Goal: Task Accomplishment & Management: Manage account settings

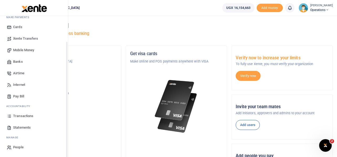
click at [23, 116] on span "Transactions" at bounding box center [23, 115] width 20 height 5
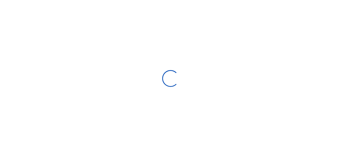
select select
type input "08/20/2025 - 09/18/2025"
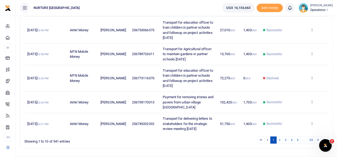
scroll to position [201, 0]
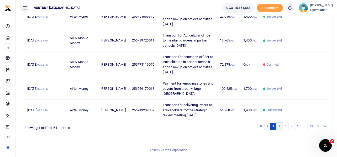
click at [279, 126] on link "2" at bounding box center [279, 126] width 6 height 7
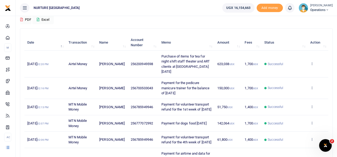
scroll to position [39, 0]
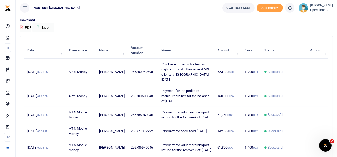
click at [312, 71] on icon at bounding box center [311, 72] width 3 height 4
click at [295, 79] on link "View details" at bounding box center [292, 80] width 41 height 7
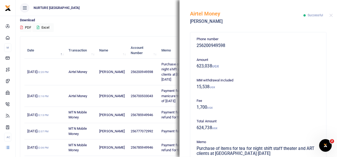
scroll to position [26, 0]
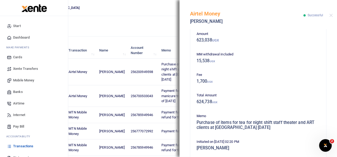
click at [28, 78] on span "Mobile Money" at bounding box center [23, 80] width 21 height 5
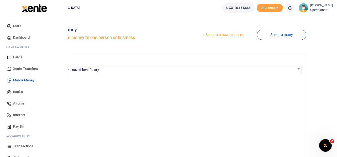
click at [21, 79] on span "Mobile Money" at bounding box center [23, 80] width 21 height 5
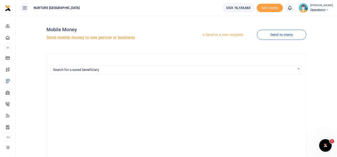
click at [232, 35] on link "Send to a new recipient" at bounding box center [222, 34] width 68 height 9
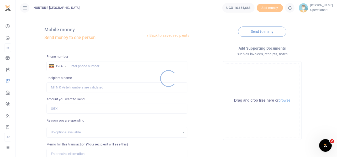
click at [87, 66] on div at bounding box center [168, 78] width 337 height 157
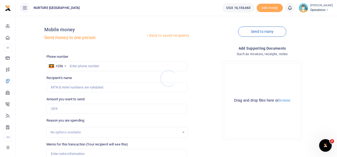
click at [84, 65] on div at bounding box center [168, 78] width 337 height 157
click at [86, 66] on input "text" at bounding box center [116, 66] width 141 height 10
type input "759459097"
click at [65, 112] on input "Amount you want to send" at bounding box center [116, 109] width 141 height 10
type input "20"
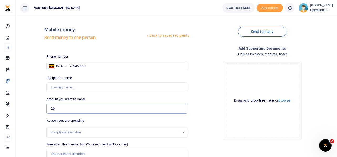
type input "[PERSON_NAME]"
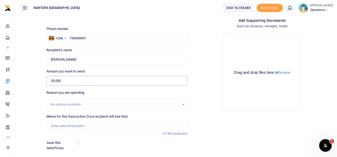
scroll to position [75, 0]
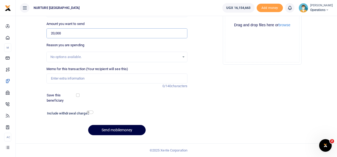
type input "20,000"
click at [90, 113] on input "checkbox" at bounding box center [90, 111] width 7 height 3
checkbox input "true"
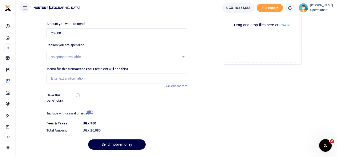
click at [243, 127] on div "Add supporting Documents Such as invoices, receipts, notes Drop your files here…" at bounding box center [261, 62] width 145 height 184
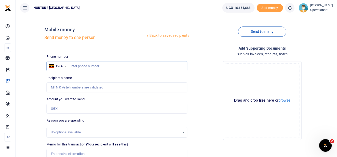
click at [95, 67] on input "text" at bounding box center [116, 66] width 141 height 10
type input "756756139"
type input "Prossy Nansubuga"
type input "756756139"
click at [69, 107] on input "Amount you want to send" at bounding box center [116, 109] width 141 height 10
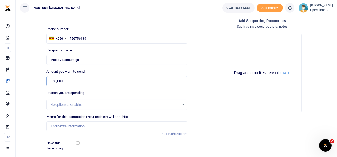
scroll to position [52, 0]
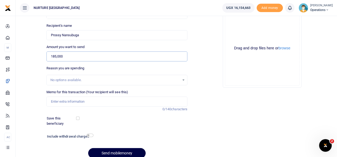
type input "185,000"
click at [91, 102] on input "Memo for this transaction (Your recipient will see this)" at bounding box center [116, 102] width 141 height 10
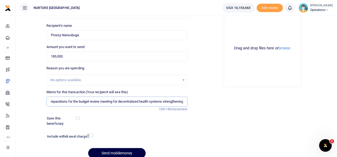
scroll to position [0, 37]
click at [132, 103] on input "Lunch and breakfast preparations for the budget review meeting for decentralise…" at bounding box center [116, 102] width 141 height 10
click at [156, 102] on input "Lunch and breakfast preparations for the budget review meeting for decentralize…" at bounding box center [116, 102] width 141 height 10
click at [169, 102] on input "Lunch and breakfast preparations for the budget review meeting for decentralize…" at bounding box center [116, 102] width 141 height 10
click at [184, 100] on input "Lunch and breakfast preparations for the budget review meeting for decentralize…" at bounding box center [116, 102] width 141 height 10
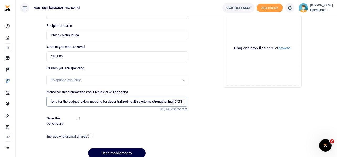
scroll to position [0, 52]
click at [106, 101] on input "Lunch and breakfast preparations for the budget review meeting for decentralize…" at bounding box center [116, 102] width 141 height 10
click at [121, 98] on input "Payment for lunch and breakfast preparations for the budget review meeting for …" at bounding box center [116, 102] width 141 height 10
click at [125, 101] on input "Payment for lunch and breakfast preparations for the budget review meeting for …" at bounding box center [116, 102] width 141 height 10
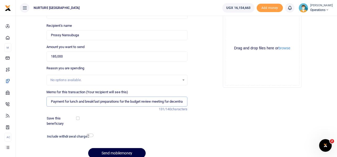
click at [135, 100] on input "Payment for lunch and breakfast preparations for the budget review meeting for …" at bounding box center [116, 102] width 141 height 10
click at [146, 100] on input "Payment for lunch and breakfast preparations for the budget review meeting for …" at bounding box center [116, 102] width 141 height 10
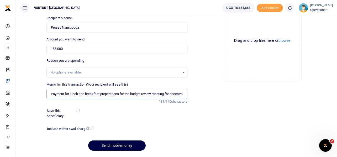
scroll to position [75, 0]
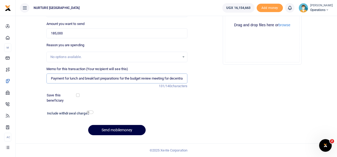
click at [50, 78] on input "Payment for lunch and breakfast preparations for the budget review meeting for …" at bounding box center [116, 78] width 141 height 10
type input "Payment for lunch and breakfast preparations for the budget review meeting for …"
click at [89, 111] on input "checkbox" at bounding box center [90, 111] width 7 height 3
checkbox input "true"
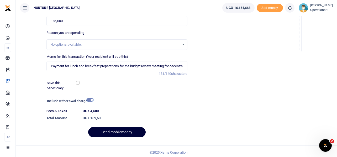
scroll to position [90, 0]
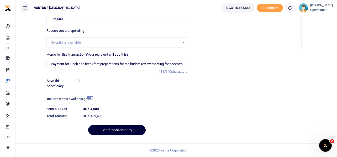
click at [131, 128] on button "Send mobilemoney" at bounding box center [116, 130] width 57 height 10
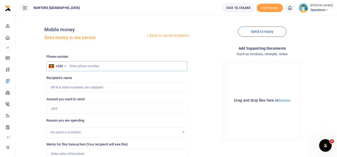
click at [80, 66] on input "text" at bounding box center [116, 66] width 141 height 10
type input "703147718"
click at [70, 110] on input "Amount you want to send" at bounding box center [116, 109] width 141 height 10
type input "[PERSON_NAME]"
click at [70, 110] on input "Amount you want to send" at bounding box center [116, 109] width 141 height 10
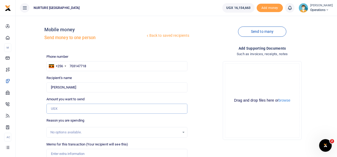
click at [70, 110] on input "Amount you want to send" at bounding box center [116, 109] width 141 height 10
click at [93, 110] on input "Amount you want to send" at bounding box center [116, 109] width 141 height 10
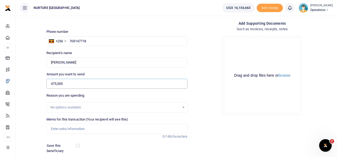
scroll to position [75, 0]
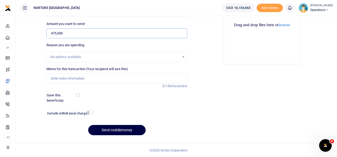
type input "475,000"
click at [78, 80] on input "Memo for this transaction (Your recipient will see this)" at bounding box center [116, 78] width 141 height 10
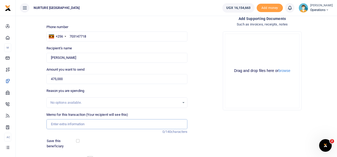
scroll to position [52, 0]
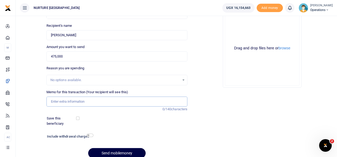
click at [94, 102] on input "Memo for this transaction (Your recipient will see this)" at bounding box center [116, 102] width 141 height 10
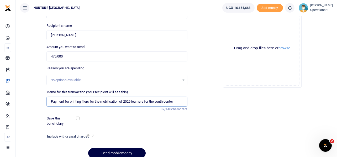
click at [114, 102] on input "Payment for printing fliers for the mobilisation of 2026 learners for the youth…" at bounding box center [116, 102] width 141 height 10
drag, startPoint x: 115, startPoint y: 102, endPoint x: 187, endPoint y: 106, distance: 72.5
click at [211, 104] on div "Add supporting Documents Such as invoices, receipts, notes Drop your files here…" at bounding box center [261, 77] width 145 height 169
click at [179, 102] on input "Payment for printing fliers for the mobilisation of 2026 learners for the youth…" at bounding box center [116, 102] width 141 height 10
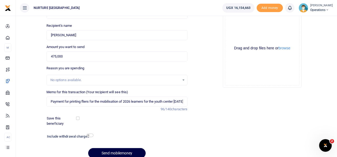
click at [200, 96] on div "Add supporting Documents Such as invoices, receipts, notes Drop your files here…" at bounding box center [261, 77] width 145 height 169
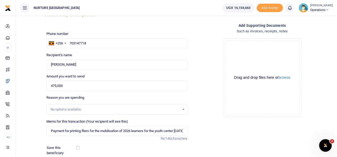
scroll to position [75, 0]
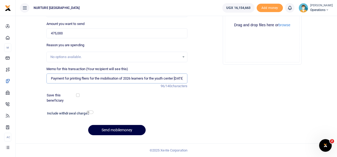
click at [85, 78] on input "Payment for printing fliers for the mobilisation of 2026 learners for the youth…" at bounding box center [116, 78] width 141 height 10
click at [108, 80] on input "Payment for printing flyers for the mobilisation of 2026 learners for the youth…" at bounding box center [116, 78] width 141 height 10
click at [84, 78] on input "Payment for printing flyers for the mobilization of 2026 learners for the youth…" at bounding box center [116, 78] width 141 height 10
type input "Payment for printing flyers for the mobilization of 2026 learners for the youth…"
drag, startPoint x: 86, startPoint y: 78, endPoint x: 202, endPoint y: 78, distance: 116.2
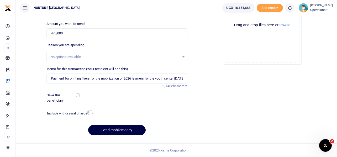
click at [202, 78] on div "Add supporting Documents Such as invoices, receipts, notes Drop your files here…" at bounding box center [261, 54] width 145 height 169
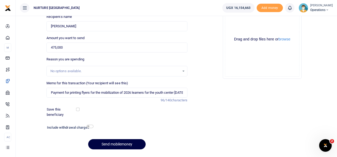
scroll to position [49, 0]
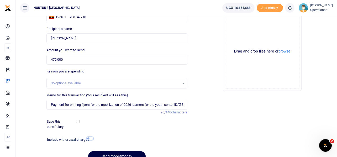
click at [89, 138] on input "checkbox" at bounding box center [90, 138] width 7 height 3
checkbox input "true"
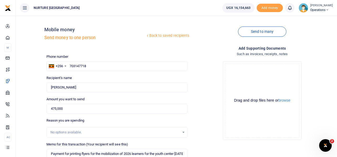
scroll to position [90, 0]
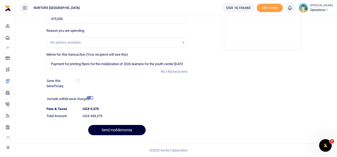
click at [122, 128] on button "Send mobilemoney" at bounding box center [116, 130] width 57 height 10
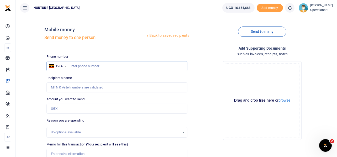
click at [93, 66] on input "text" at bounding box center [116, 66] width 141 height 10
type input "759799237"
click at [64, 108] on input "Amount you want to send" at bounding box center [116, 109] width 141 height 10
type input "[PERSON_NAME]"
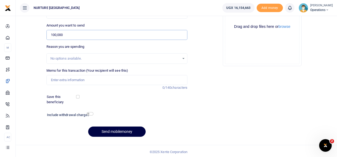
scroll to position [75, 0]
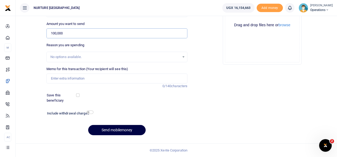
type input "100,000"
click at [94, 78] on input "Memo for this transaction (Your recipient will see this)" at bounding box center [116, 78] width 141 height 10
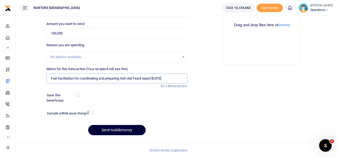
type input "Fuel facilitation for coordinating and preparing Irish Aid Year3 report [DATE]"
click at [111, 130] on button "Send mobilemoney" at bounding box center [116, 130] width 57 height 10
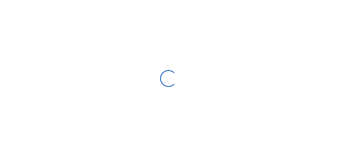
scroll to position [75, 0]
select select "Loading bundles"
select select
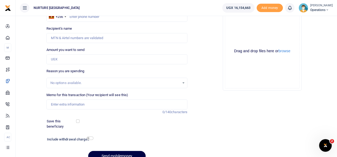
scroll to position [0, 0]
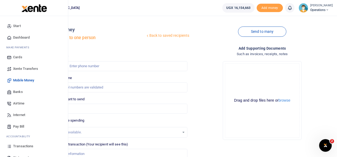
click at [20, 103] on span "Airtime" at bounding box center [18, 103] width 11 height 5
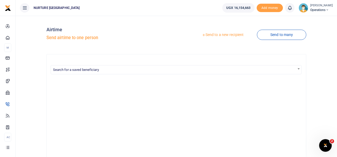
click at [222, 33] on link "Send to a new recipient" at bounding box center [222, 34] width 68 height 9
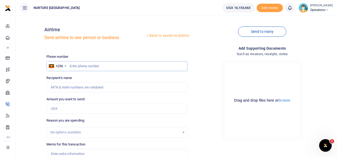
click at [100, 65] on input "text" at bounding box center [116, 66] width 141 height 10
type input "750922937"
click at [80, 108] on input "Amount you want to send" at bounding box center [116, 109] width 141 height 10
type input "Clement Mayanja"
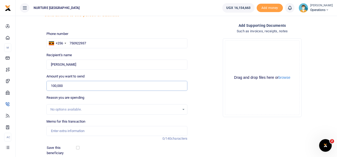
scroll to position [52, 0]
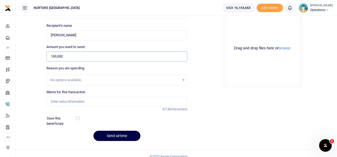
type input "100,000"
click at [86, 100] on input "Memo for this transaction" at bounding box center [116, 102] width 141 height 10
paste input "Fuel facilitation for coordinating and preparing Irish Aid Year3 report Sept 20…"
drag, startPoint x: 57, startPoint y: 100, endPoint x: 45, endPoint y: 97, distance: 12.5
click at [45, 97] on div "Memo for this transaction Fuel facilitation for coordinating and preparing Iris…" at bounding box center [116, 100] width 145 height 22
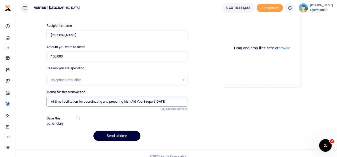
type input "Airtime facilitation for coordinating and preparing Irish Aid Year3 report Sept…"
click at [114, 134] on button "Send airtime" at bounding box center [116, 136] width 47 height 10
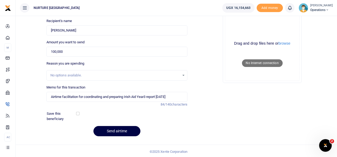
scroll to position [58, 0]
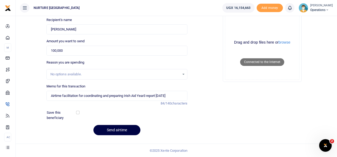
click at [211, 86] on div "Add supporting Documents Such as invoices, receipts, notes Drop your files here…" at bounding box center [261, 63] width 145 height 152
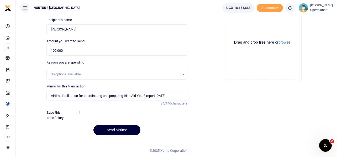
click at [122, 129] on button "Send airtime" at bounding box center [116, 130] width 47 height 10
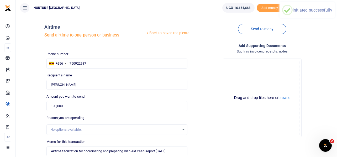
scroll to position [0, 0]
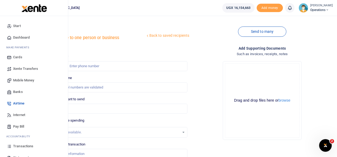
click at [20, 114] on span "Internet" at bounding box center [19, 114] width 12 height 5
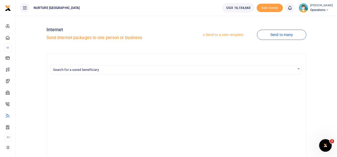
click at [228, 35] on link "Send to a new recipient" at bounding box center [222, 34] width 68 height 9
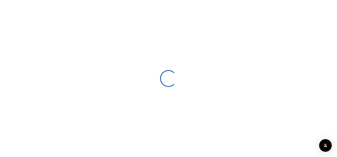
select select
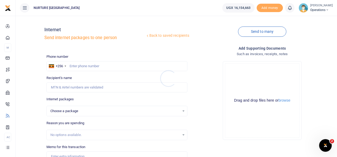
click at [81, 65] on div at bounding box center [168, 78] width 337 height 157
click at [81, 65] on input "text" at bounding box center [116, 66] width 141 height 10
type input "750922937"
select select
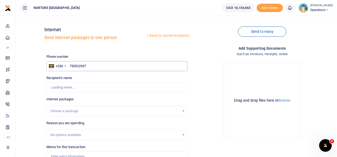
type input "Clement Mayanja"
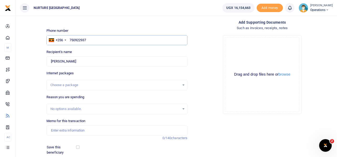
type input "750922937"
click at [183, 84] on div "Choose a package" at bounding box center [117, 85] width 141 height 6
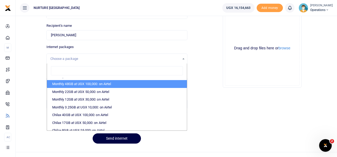
scroll to position [114, 0]
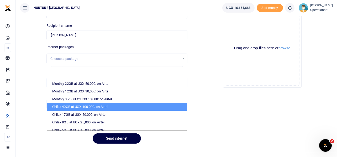
click at [97, 105] on li "Chilax 40GB at UGX 100,000: on Airtel" at bounding box center [117, 107] width 140 height 8
select select "bOgthpMmaC1ZLyOYxyMBh87G/rLSfr+8GxlMHNFThRQ="
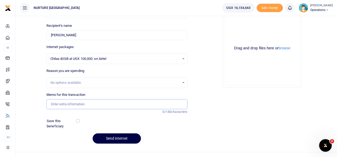
click at [80, 104] on input "Memo for this transaction" at bounding box center [116, 104] width 141 height 10
paste input "Fuel facilitation for coordinating and preparing Irish Aid Year3 report [DATE]"
click at [57, 103] on input "Fuel facilitation for coordinating and preparing Irish Aid Year3 report [DATE]" at bounding box center [116, 104] width 141 height 10
type input "Data facilitation for coordinating and preparing Irish Aid Year3 report [DATE]"
click at [204, 98] on div "Add supporting Documents Such as invoices, receipts, notes Drop your files here…" at bounding box center [261, 70] width 145 height 155
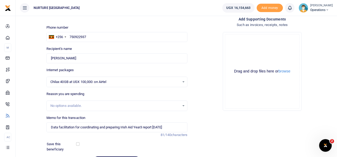
scroll to position [61, 0]
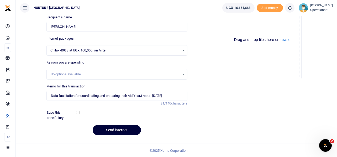
click at [120, 131] on button "Send internet" at bounding box center [117, 130] width 48 height 10
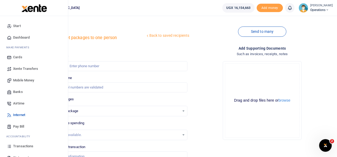
click at [30, 79] on span "Mobile Money" at bounding box center [23, 80] width 21 height 5
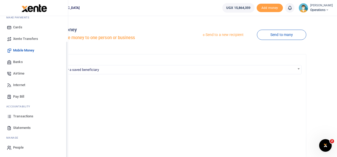
scroll to position [30, 0]
click at [21, 96] on span "Pay Bill" at bounding box center [18, 96] width 11 height 5
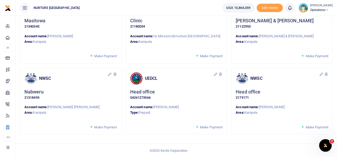
scroll to position [399, 0]
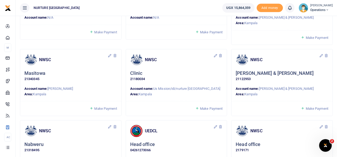
click at [315, 107] on span "Make Payment" at bounding box center [317, 108] width 23 height 4
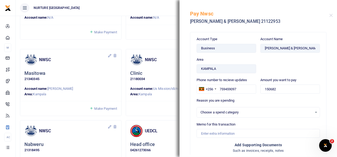
select select
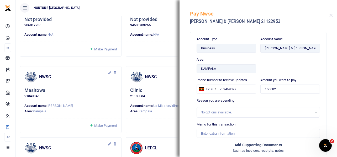
scroll to position [372, 0]
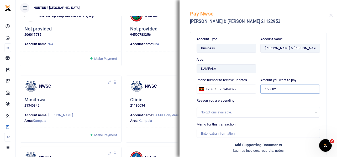
click at [287, 88] on input "150682" at bounding box center [290, 88] width 60 height 9
click at [287, 87] on input "150682" at bounding box center [290, 88] width 60 height 9
click at [279, 91] on input "150682" at bounding box center [290, 88] width 60 height 9
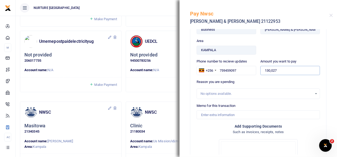
scroll to position [74, 0]
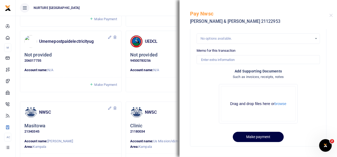
type input "130,027"
click at [230, 61] on input "Memo for this transaction" at bounding box center [257, 59] width 123 height 9
type input "E"
click at [210, 58] on input "Water for livingstone" at bounding box center [257, 59] width 123 height 9
click at [244, 59] on input "Water bills for livingstone" at bounding box center [257, 59] width 123 height 9
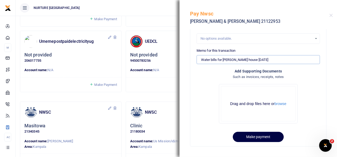
click at [256, 59] on input "Water bills for livingstone house Aug 2025" at bounding box center [257, 59] width 123 height 9
click at [235, 58] on input "Water bills for livingstone house September 2025" at bounding box center [257, 59] width 123 height 9
type input "Water bills for [PERSON_NAME] house [DATE]"
click at [259, 137] on button "Make payment" at bounding box center [258, 137] width 51 height 10
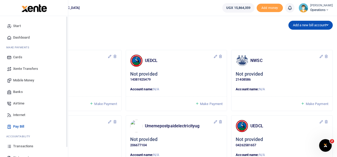
click at [18, 78] on span "Mobile Money" at bounding box center [23, 80] width 21 height 5
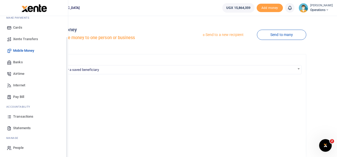
scroll to position [30, 0]
click at [25, 116] on span "Transactions" at bounding box center [23, 115] width 20 height 5
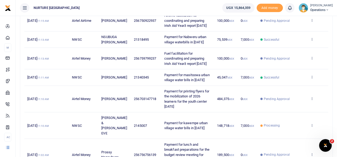
scroll to position [105, 0]
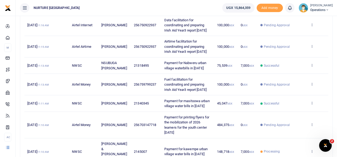
click at [225, 86] on span "100,000 UGX" at bounding box center [225, 84] width 17 height 4
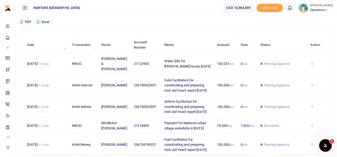
scroll to position [0, 0]
